Goal: Use online tool/utility: Utilize a website feature to perform a specific function

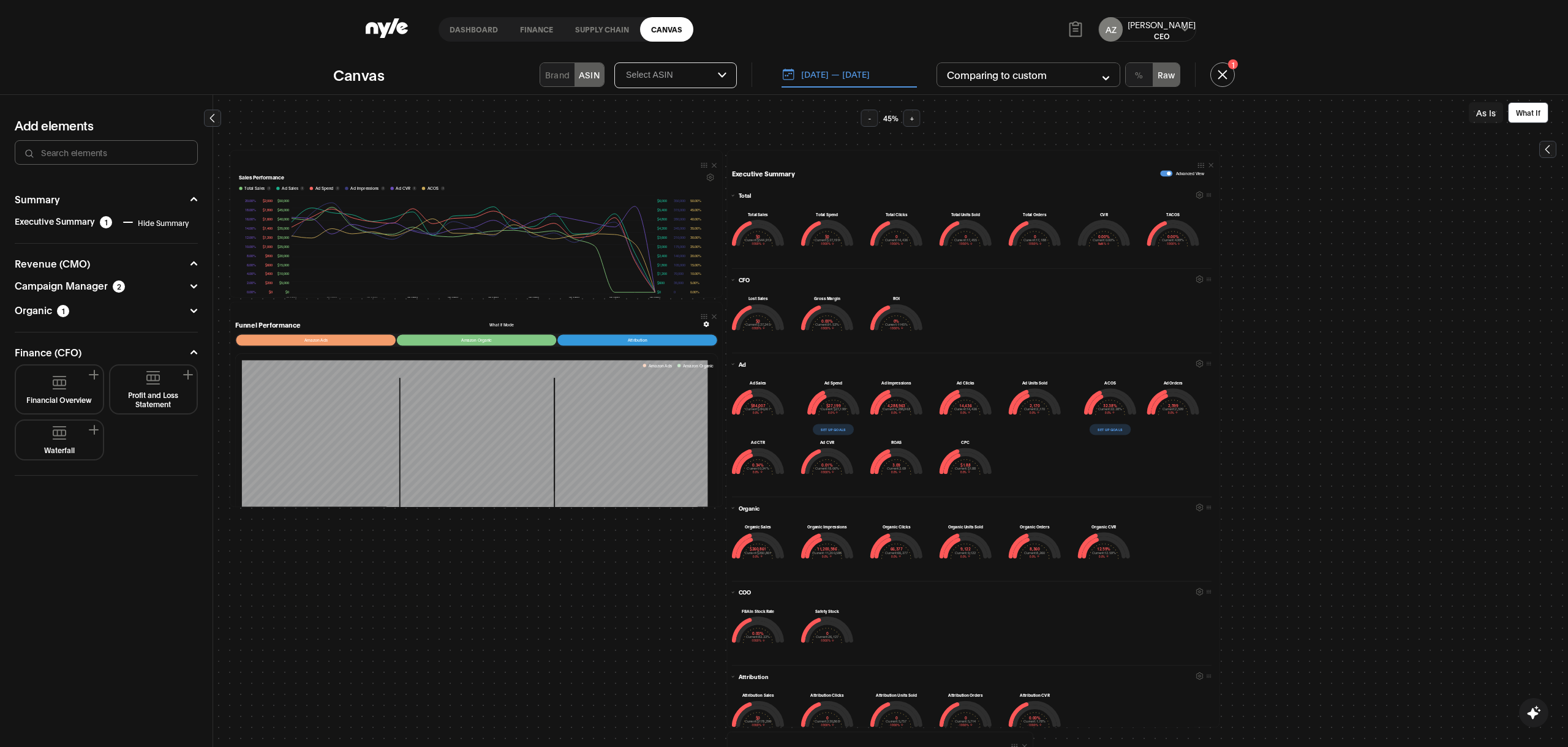
scroll to position [15, 0]
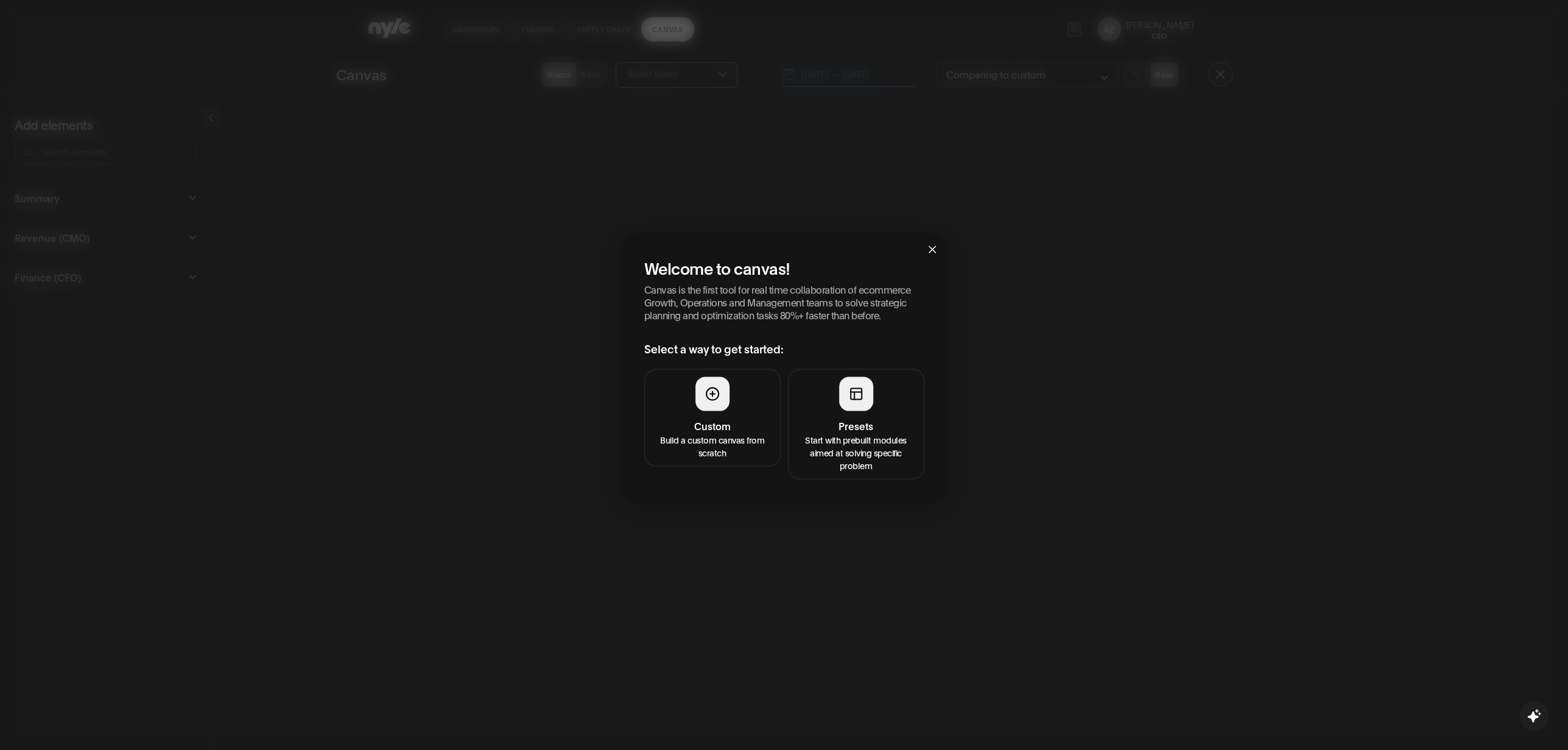
click at [842, 420] on h4 "Presets" at bounding box center [857, 425] width 121 height 15
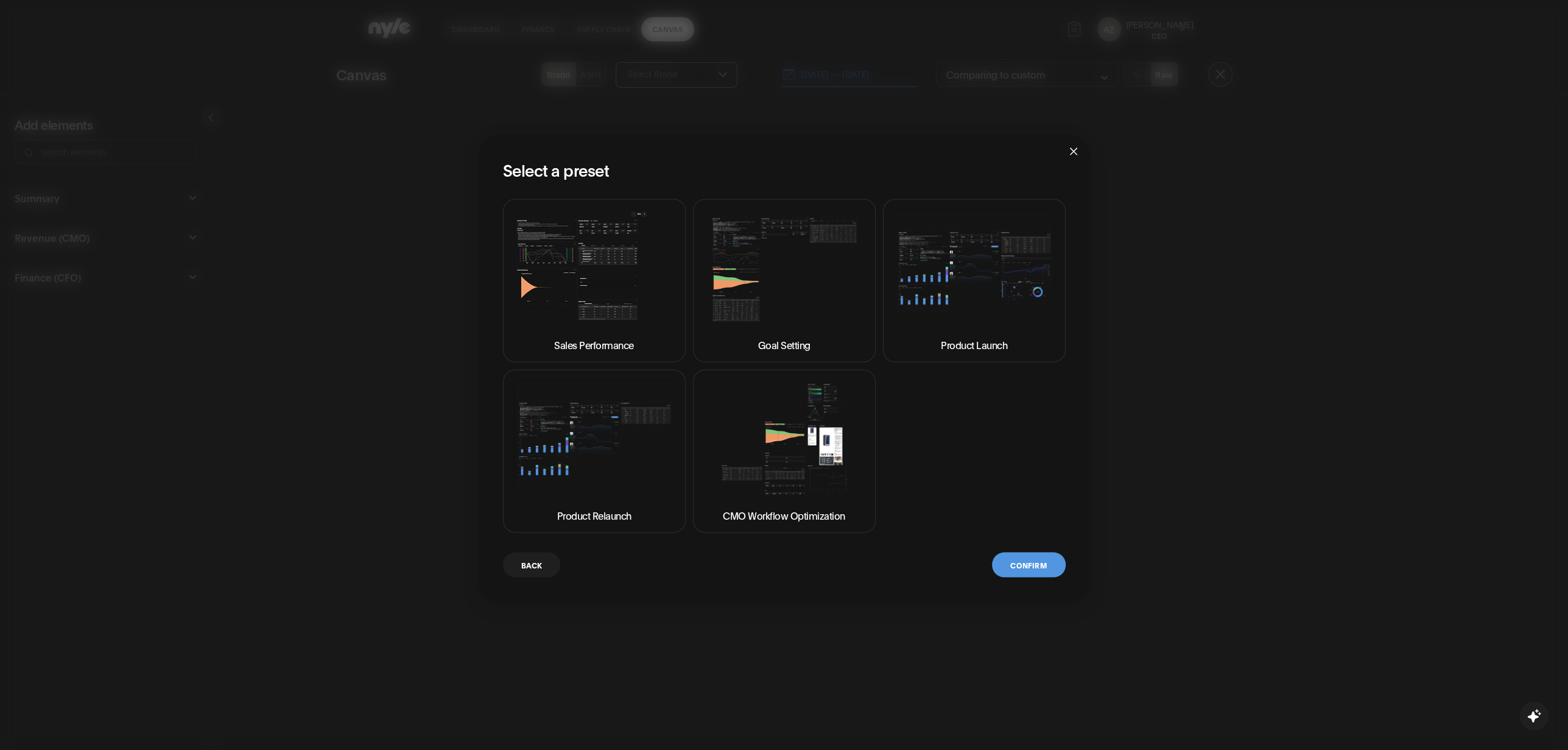
click at [617, 262] on img at bounding box center [594, 269] width 162 height 121
click at [1016, 566] on button "Confirm" at bounding box center [1028, 565] width 73 height 25
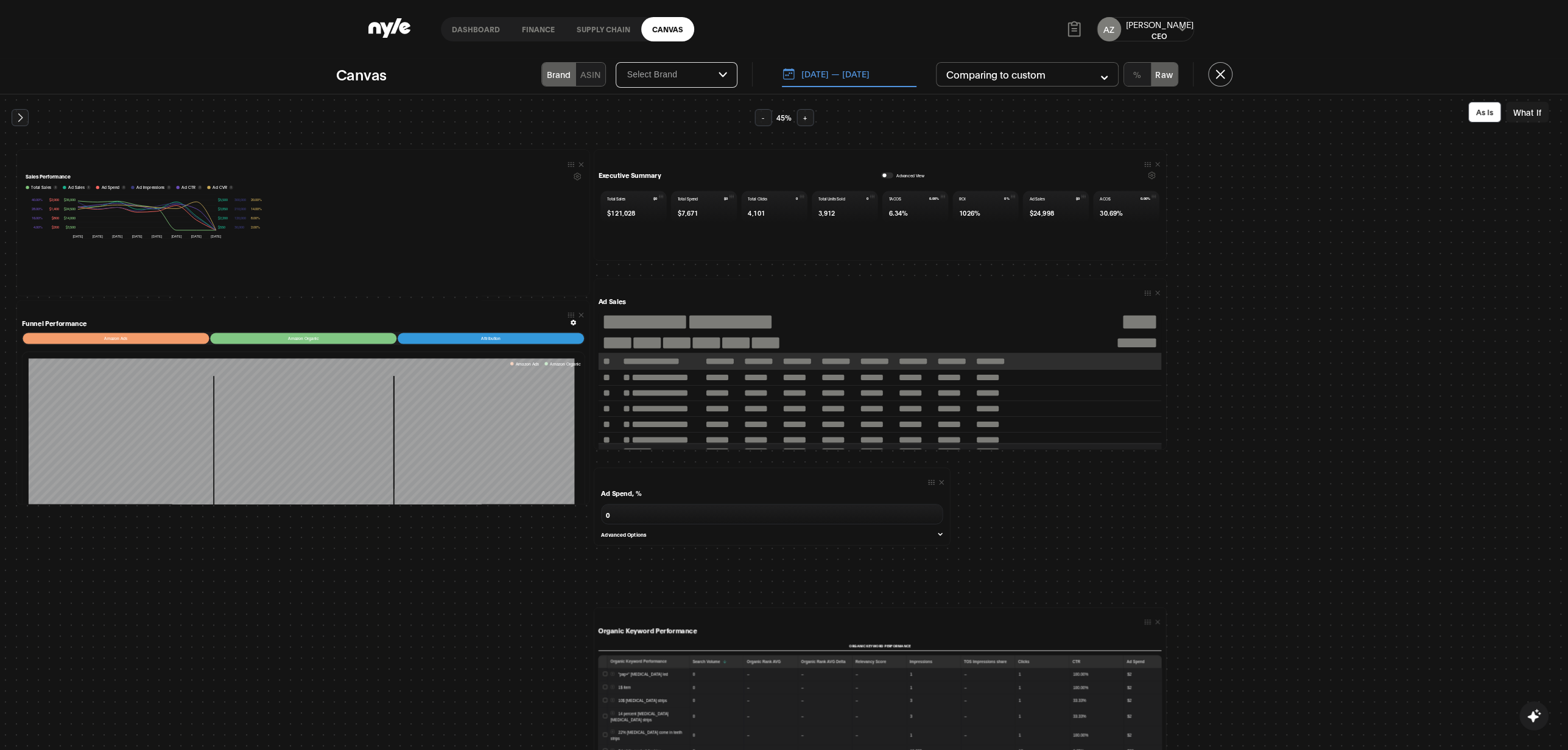
click at [1519, 112] on button "What If" at bounding box center [1527, 112] width 42 height 20
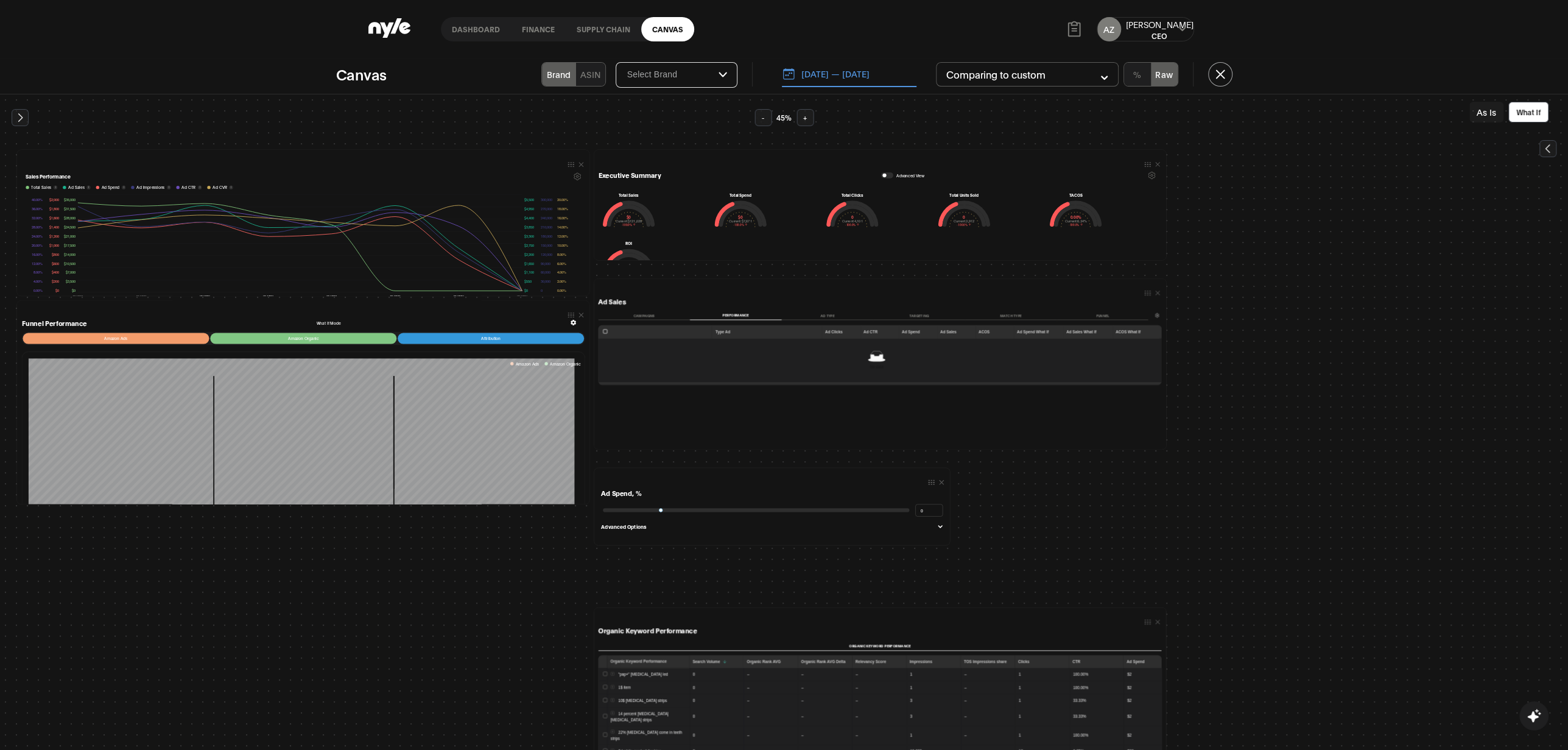
click at [1544, 148] on icon at bounding box center [1548, 148] width 13 height 13
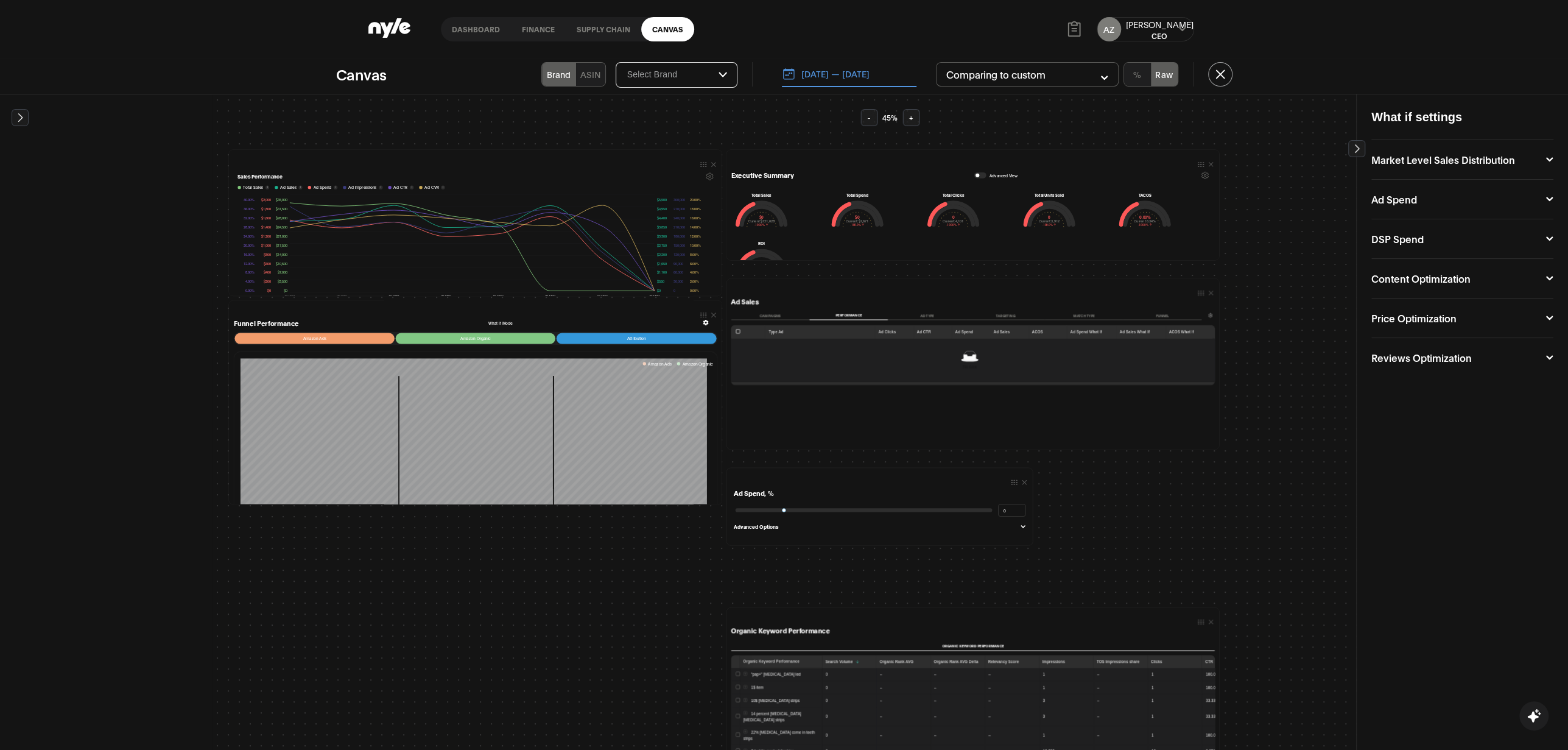
click at [1552, 316] on icon at bounding box center [1549, 317] width 7 height 4
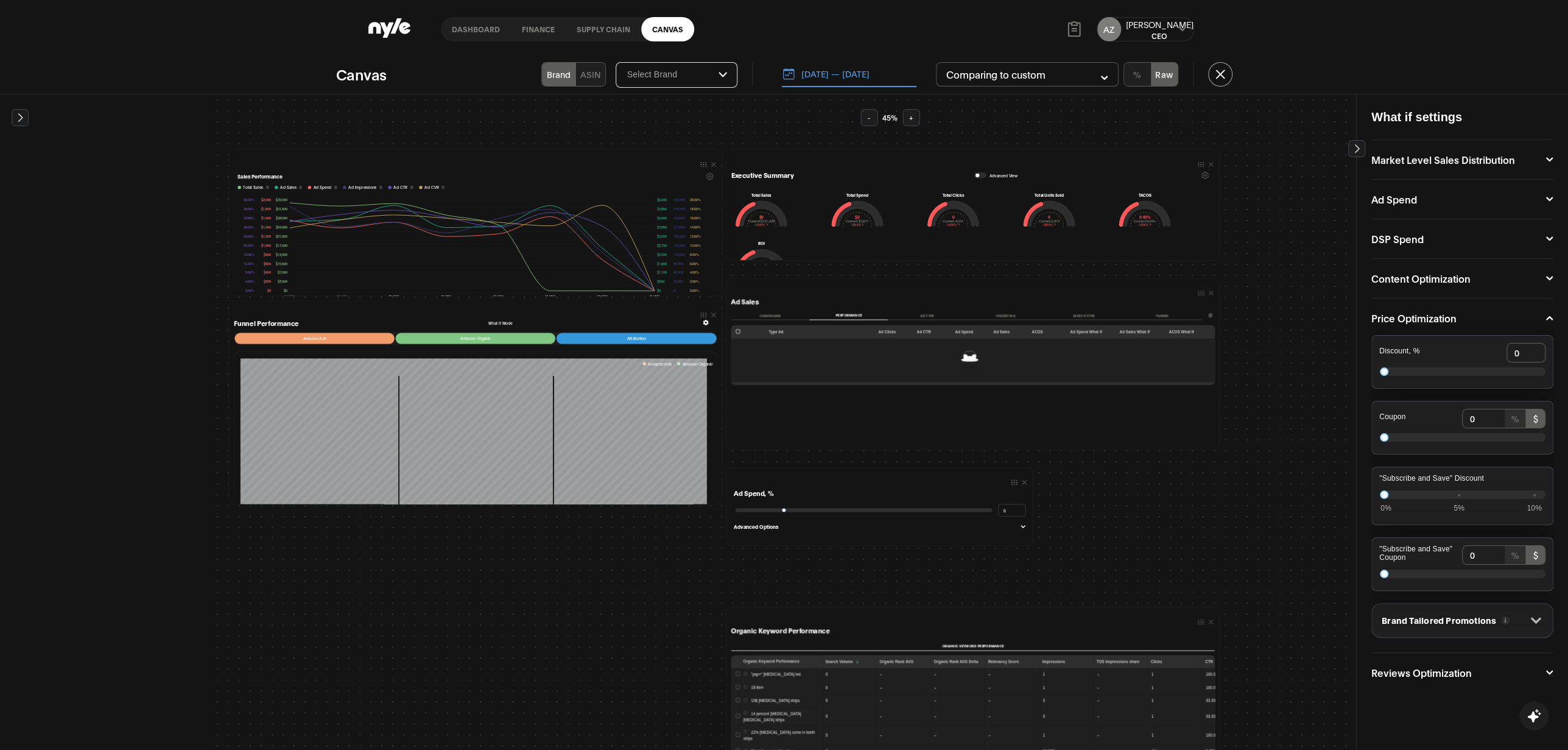
click at [1541, 620] on icon at bounding box center [1537, 620] width 11 height 11
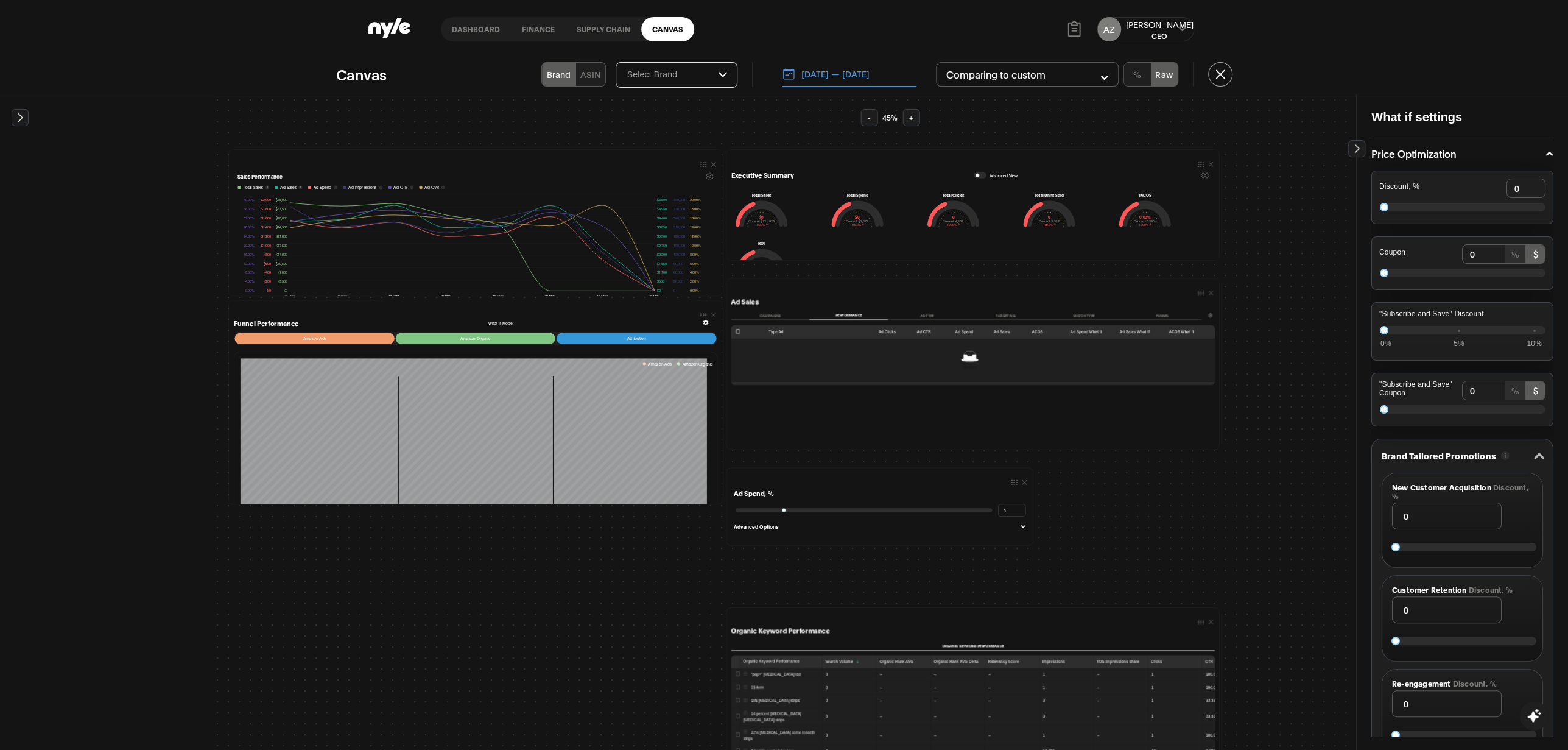
scroll to position [166, 0]
